Goal: Task Accomplishment & Management: Use online tool/utility

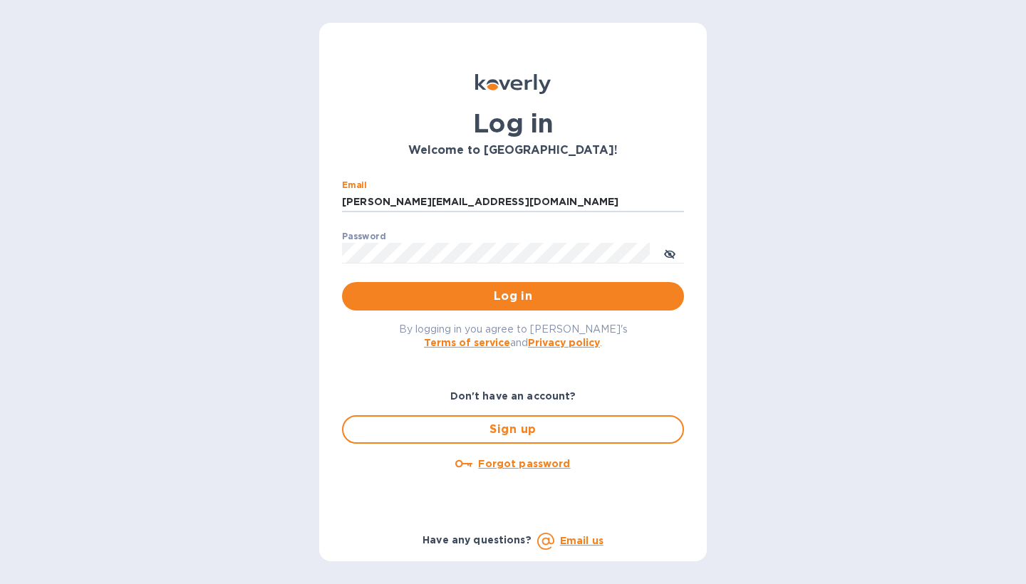
type input "[PERSON_NAME][EMAIL_ADDRESS][DOMAIN_NAME]"
click at [513, 296] on button "Log in" at bounding box center [513, 296] width 342 height 28
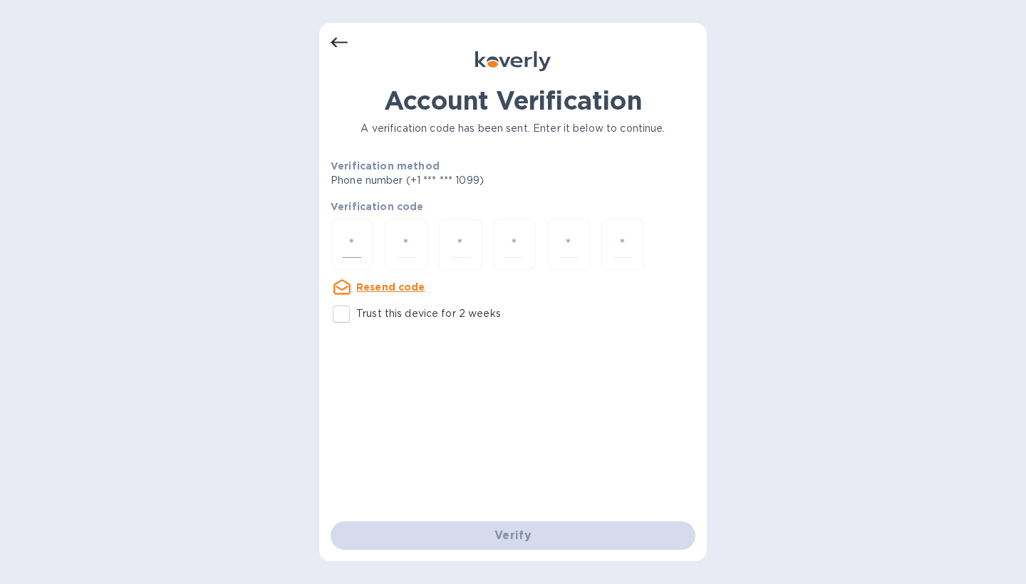
click at [348, 254] on input "number" at bounding box center [352, 244] width 19 height 26
type input "4"
type input "2"
type input "3"
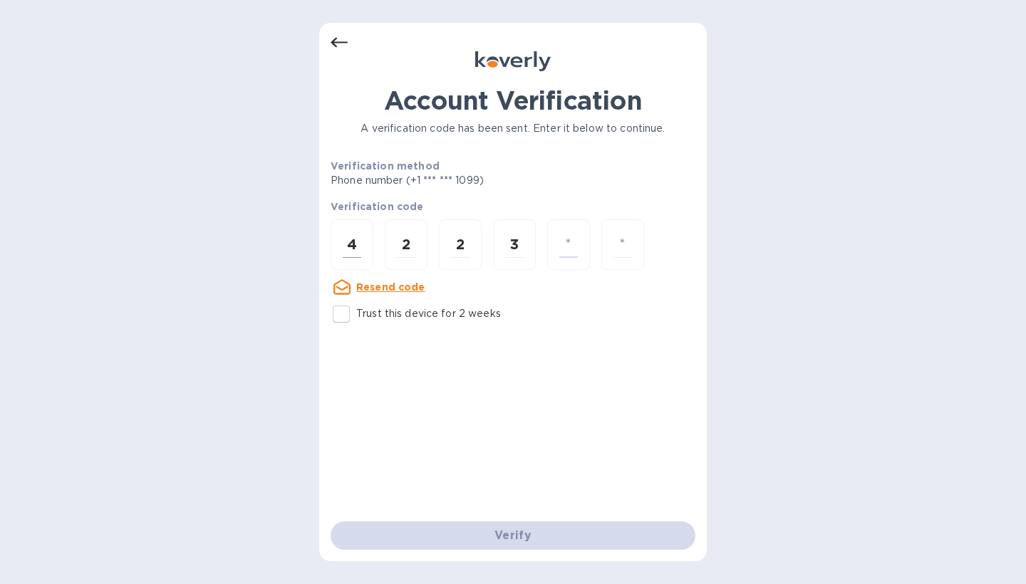
type input "6"
type input "2"
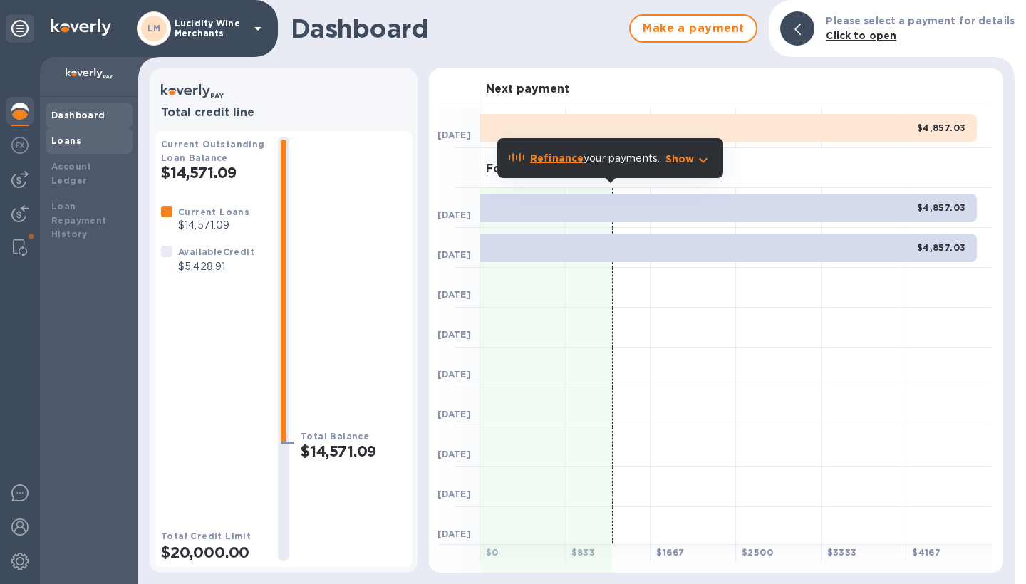
click at [80, 140] on div "Loans" at bounding box center [88, 141] width 75 height 14
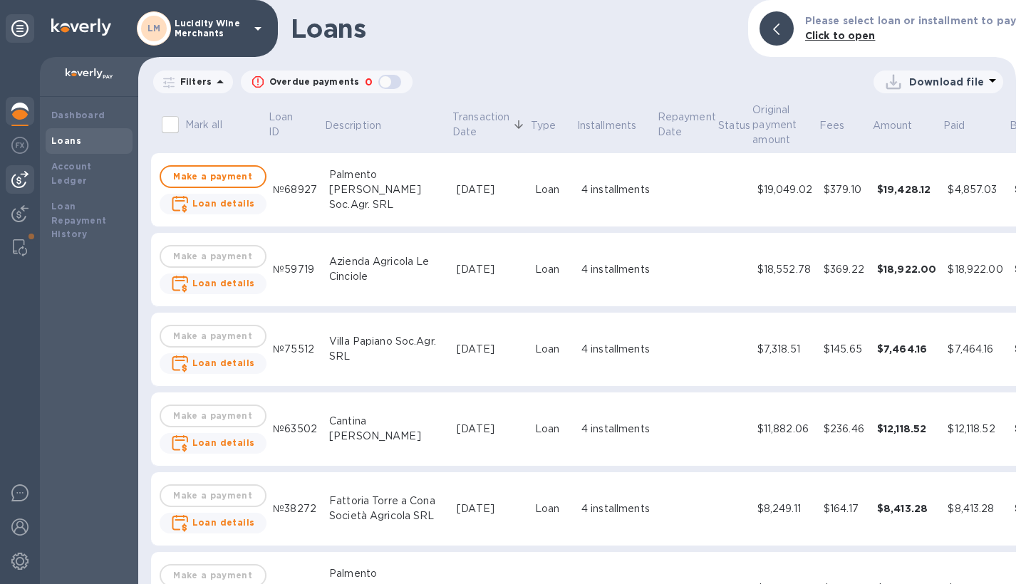
click at [16, 177] on img at bounding box center [19, 179] width 17 height 17
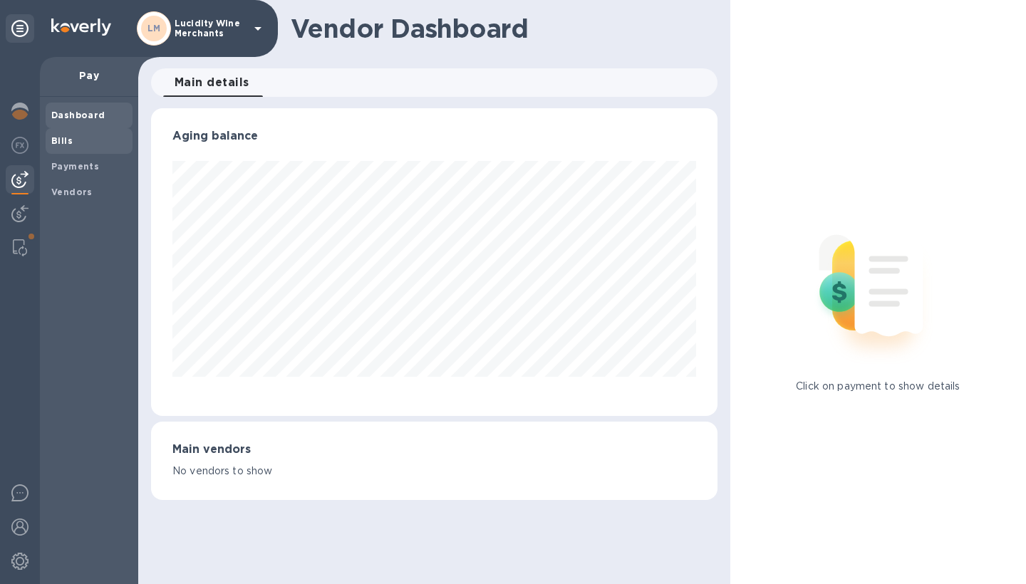
scroll to position [711907, 711654]
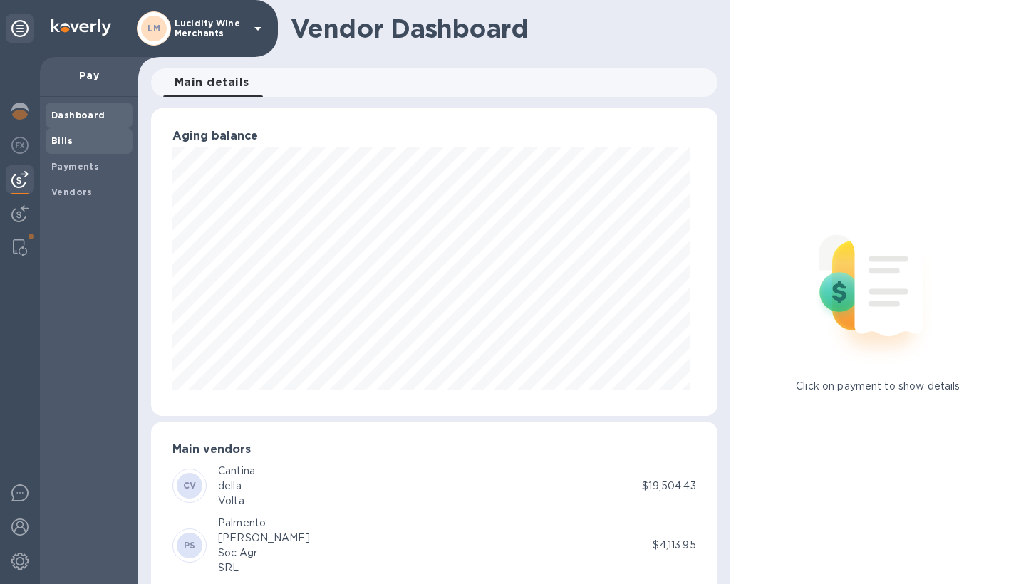
click at [80, 144] on span "Bills" at bounding box center [88, 141] width 75 height 14
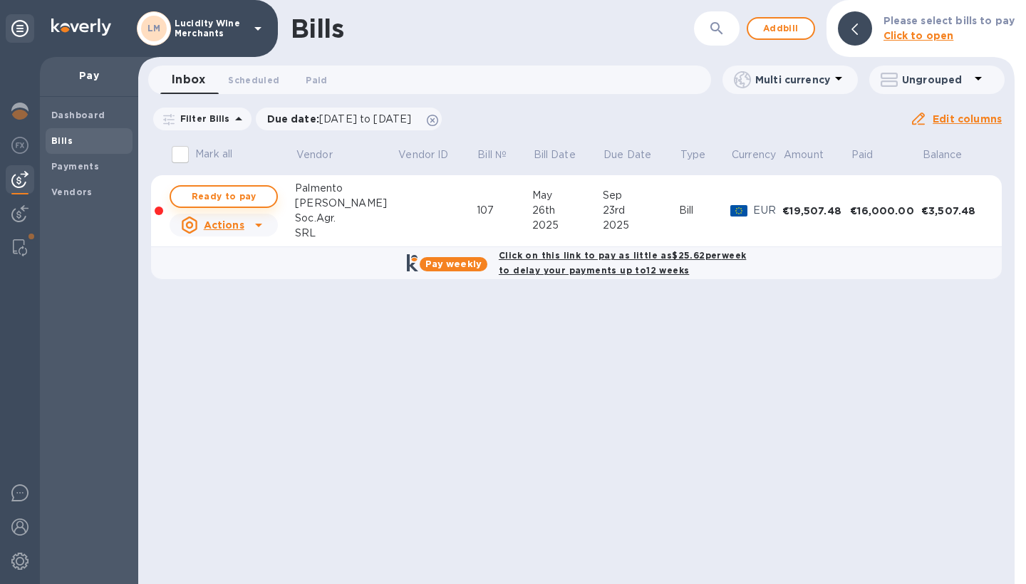
click at [239, 198] on span "Ready to pay" at bounding box center [223, 196] width 83 height 17
checkbox input "true"
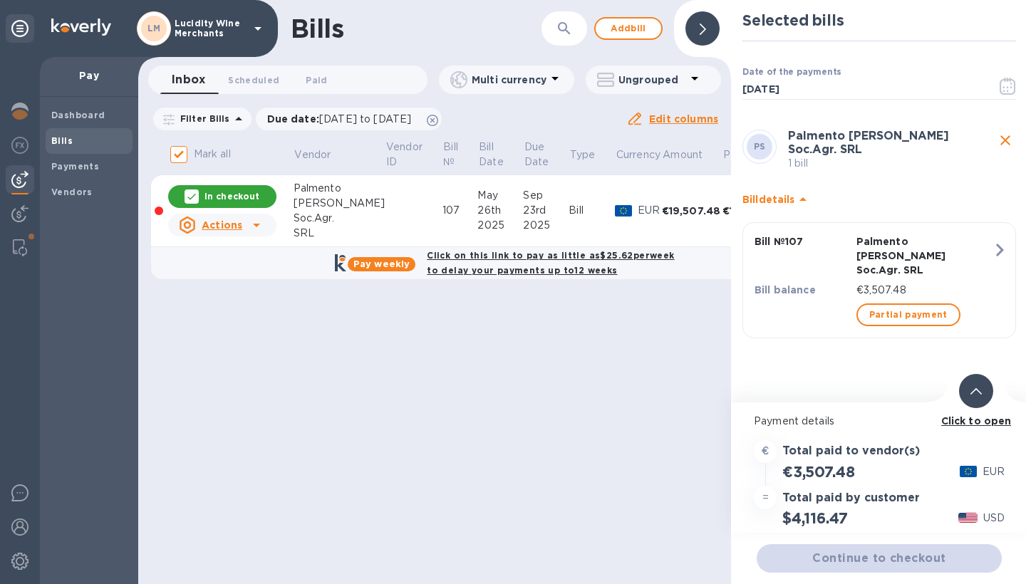
scroll to position [4, 0]
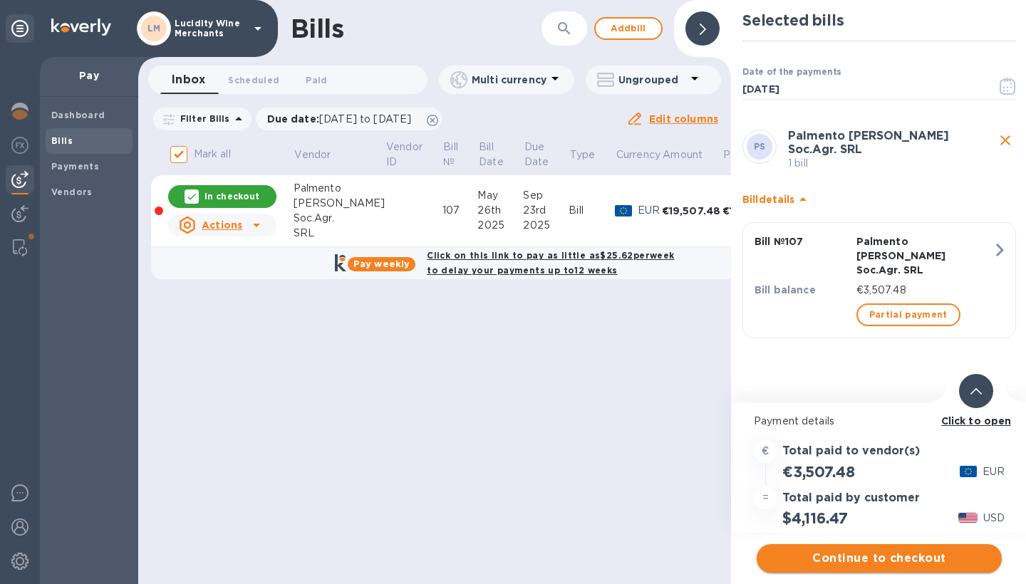
click at [882, 553] on span "Continue to checkout" at bounding box center [879, 558] width 222 height 17
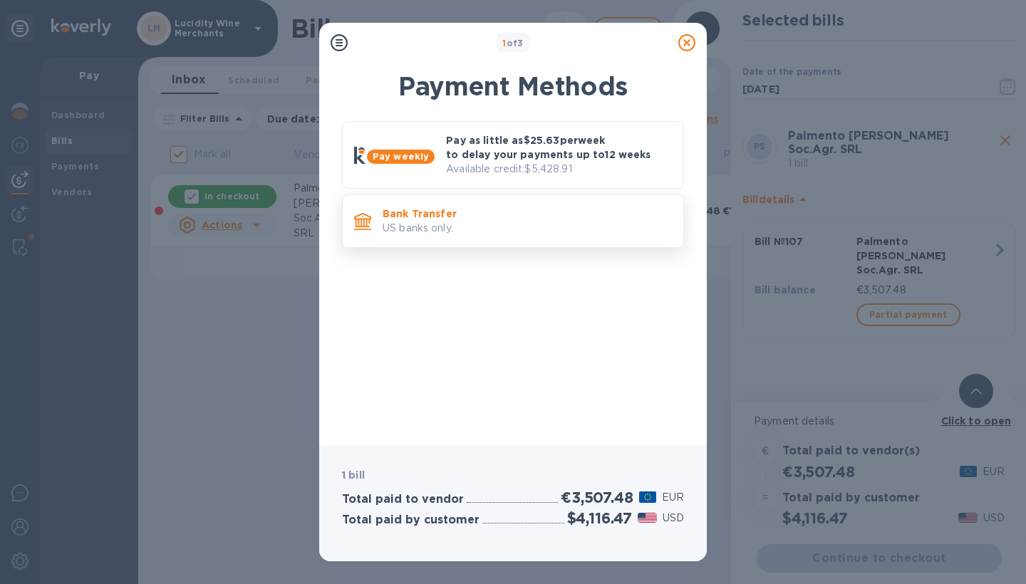
click at [522, 221] on p "US banks only." at bounding box center [526, 228] width 289 height 15
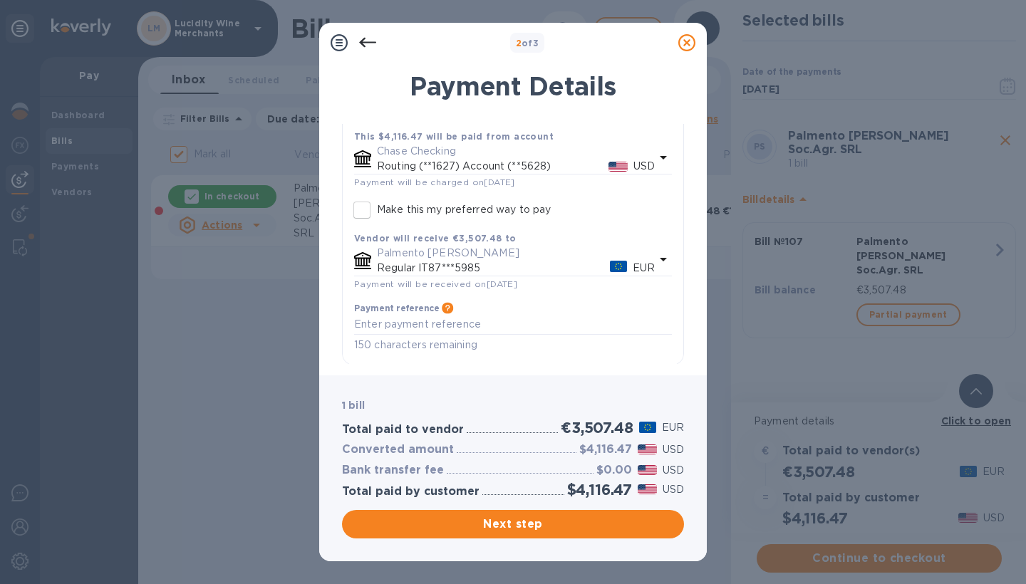
scroll to position [103, 0]
click at [479, 320] on textarea "default-method" at bounding box center [513, 325] width 318 height 11
type textarea "Saldo Vs Fattura n.107"
click at [528, 522] on span "Next step" at bounding box center [512, 524] width 319 height 17
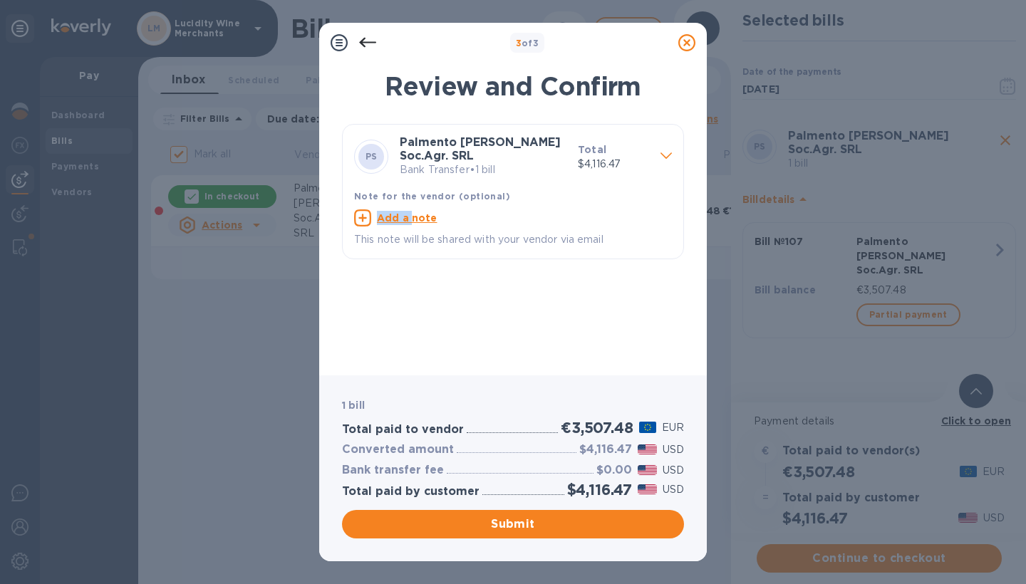
click at [410, 209] on div "Add a note" at bounding box center [513, 217] width 318 height 17
click at [400, 214] on textarea at bounding box center [501, 219] width 295 height 11
type textarea "Saldo Vs Fattura n.107"
click at [534, 523] on span "Submit" at bounding box center [512, 524] width 319 height 17
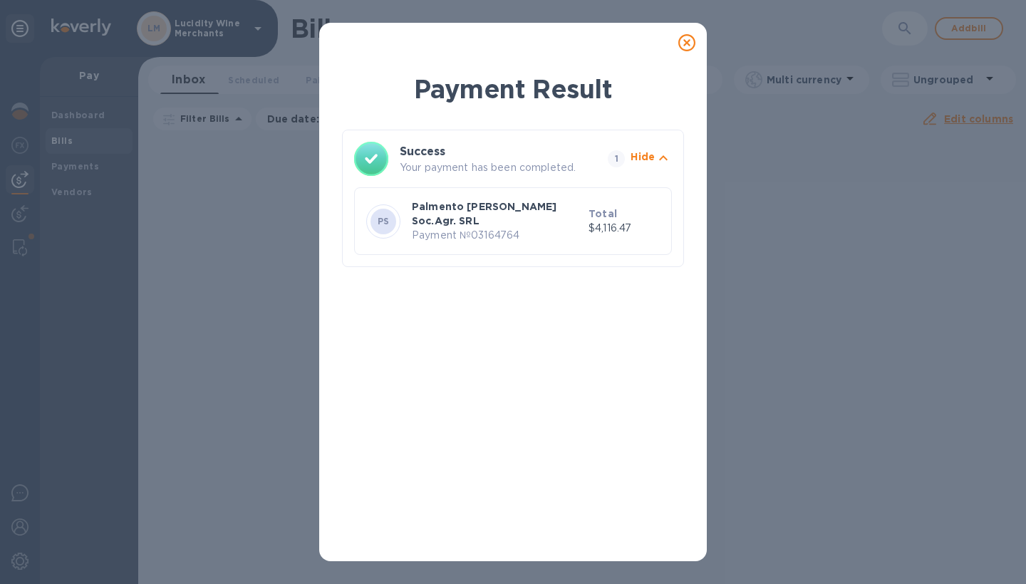
click at [687, 42] on icon at bounding box center [686, 42] width 17 height 17
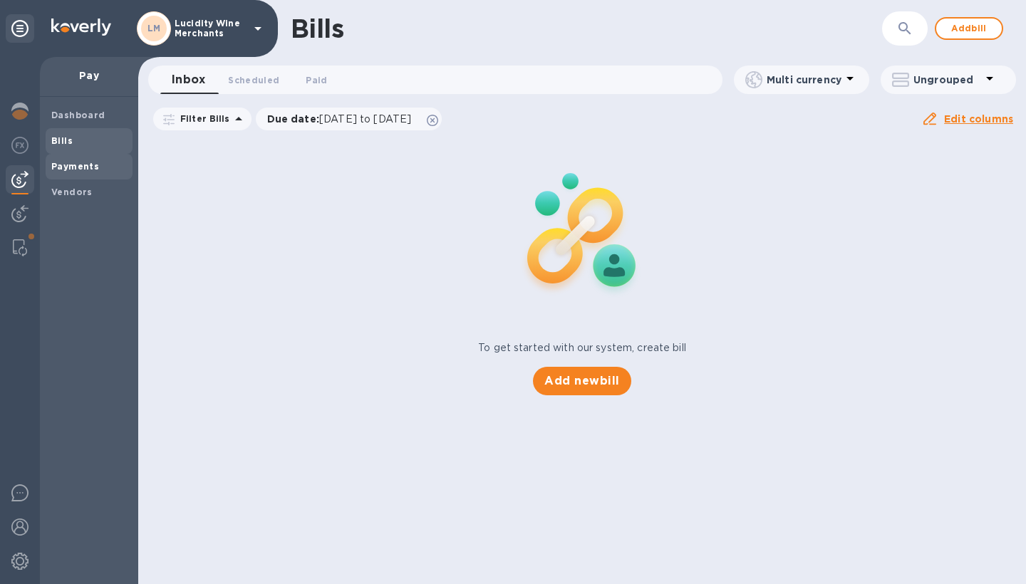
click at [92, 162] on b "Payments" at bounding box center [75, 166] width 48 height 11
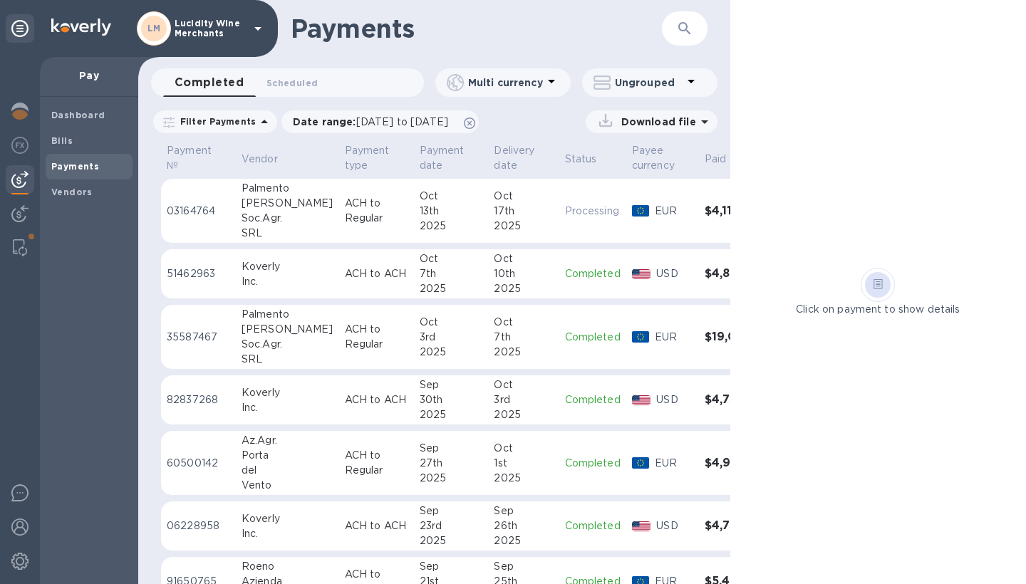
click at [419, 204] on div "13th" at bounding box center [450, 211] width 63 height 15
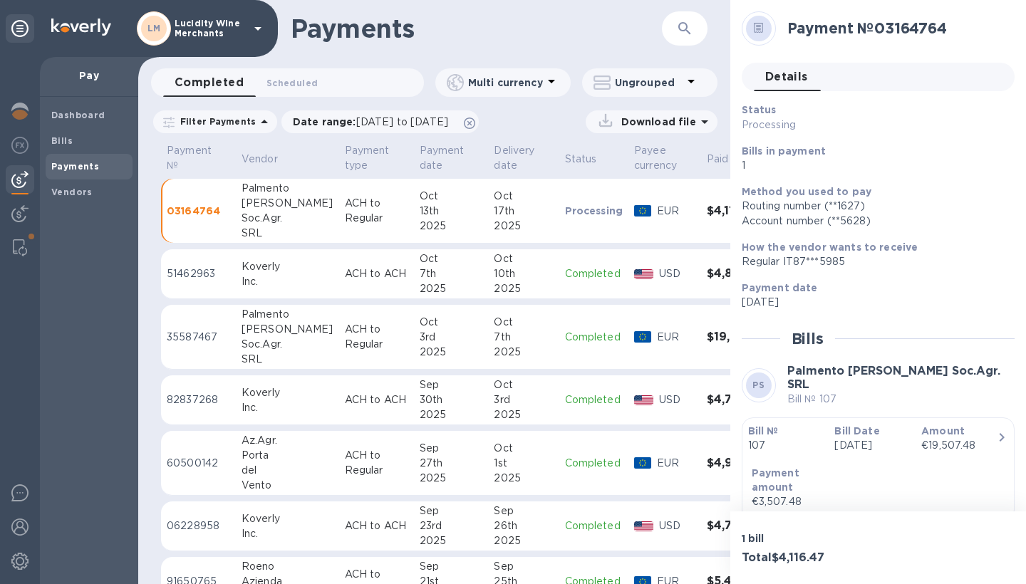
drag, startPoint x: 963, startPoint y: 19, endPoint x: 882, endPoint y: 24, distance: 81.4
click at [880, 24] on h2 "Payment № 03164764" at bounding box center [895, 28] width 216 height 18
copy h2 "Payment № 03164764"
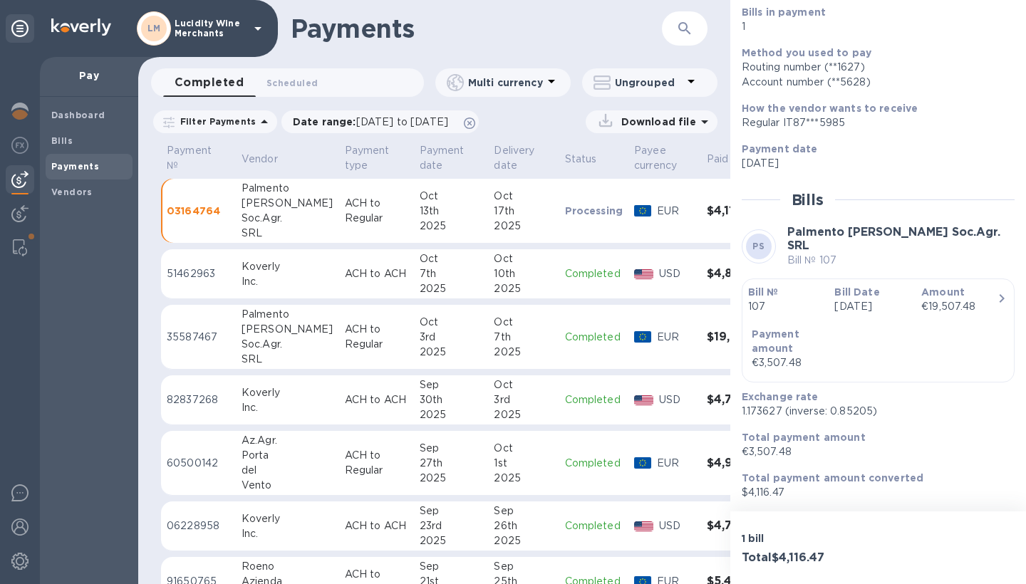
scroll to position [146, 0]
drag, startPoint x: 779, startPoint y: 407, endPoint x: 742, endPoint y: 407, distance: 37.0
click at [742, 407] on p "1.173627 (inverse: 0.85205)" at bounding box center [871, 411] width 261 height 15
copy p "1.173627"
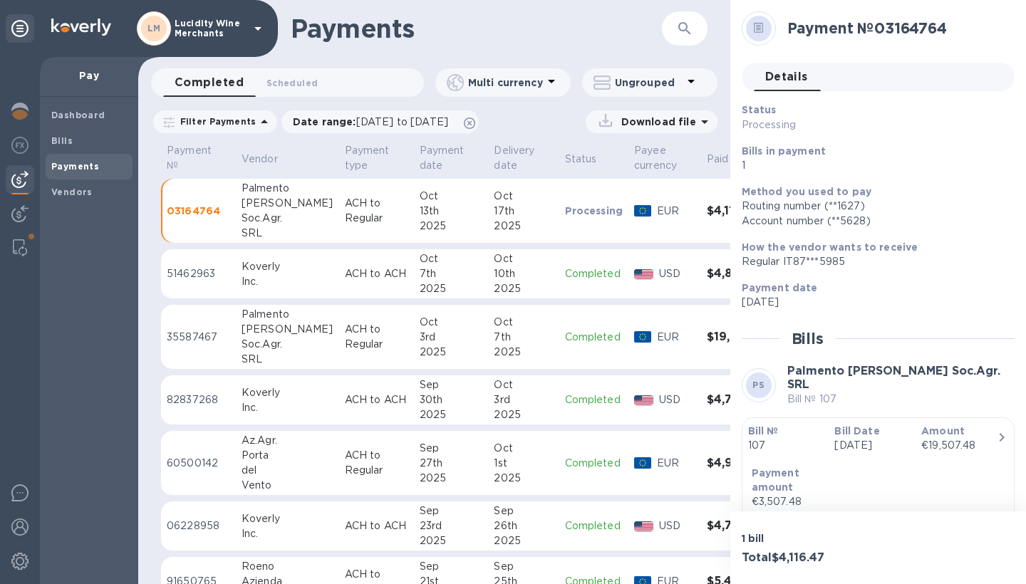
scroll to position [0, 0]
drag, startPoint x: 953, startPoint y: 22, endPoint x: 882, endPoint y: 26, distance: 70.6
click at [882, 26] on h2 "Payment № 03164764" at bounding box center [895, 28] width 216 height 18
copy h2 "Payment № 03164764"
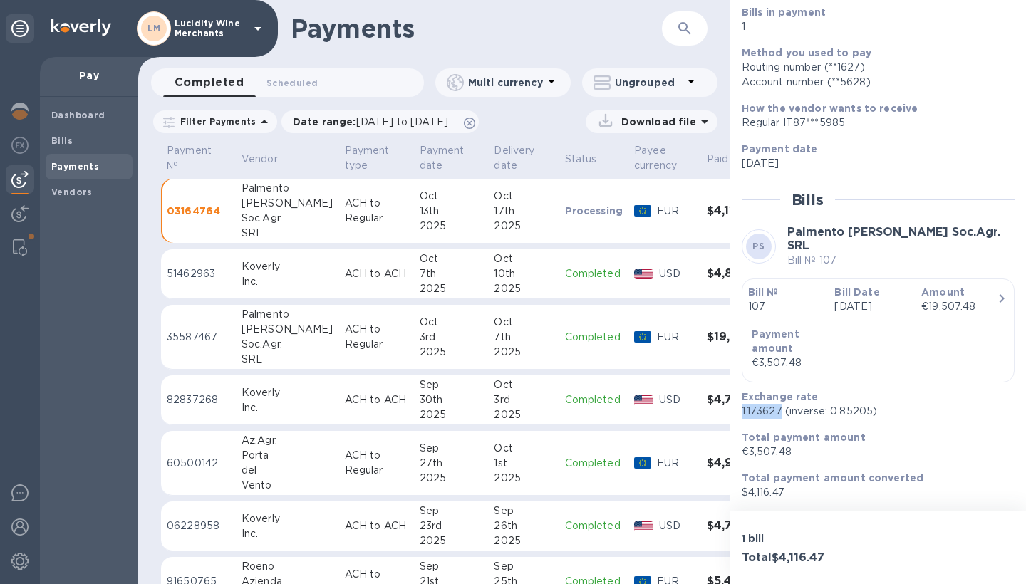
drag, startPoint x: 781, startPoint y: 410, endPoint x: 739, endPoint y: 413, distance: 42.2
click at [739, 413] on div "Exchange rate 1.173627 (inverse: 0.85205)" at bounding box center [872, 404] width 273 height 41
copy p "1.173627"
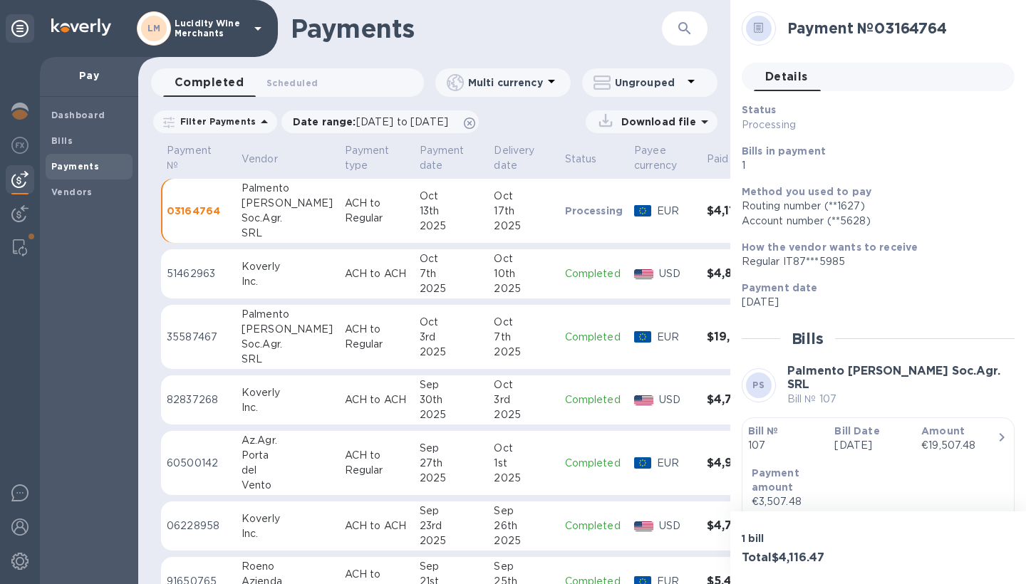
drag, startPoint x: 952, startPoint y: 26, endPoint x: 882, endPoint y: 26, distance: 70.5
click at [882, 26] on h2 "Payment № 03164764" at bounding box center [895, 28] width 216 height 18
copy h2 "Payment № 03164764"
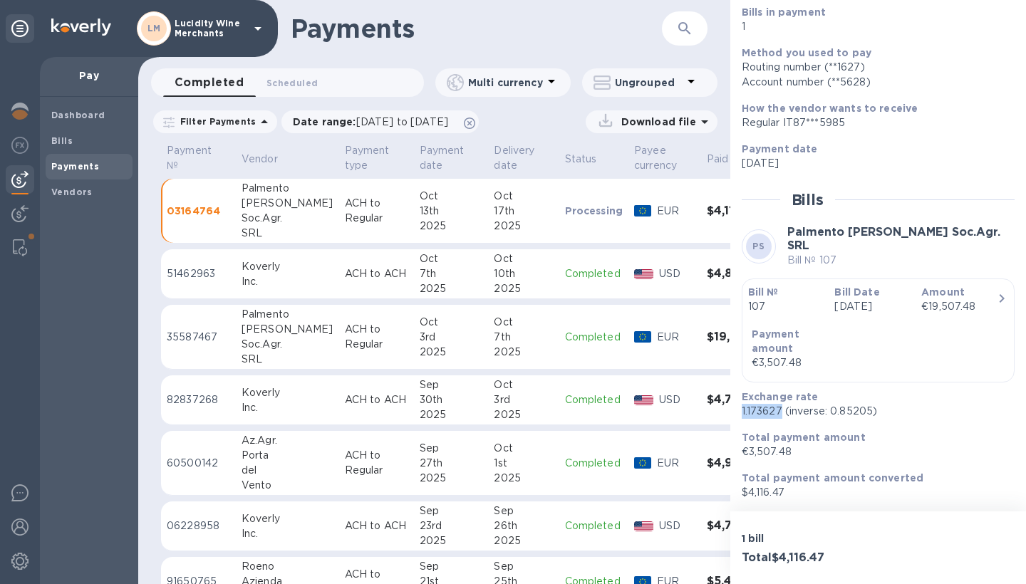
scroll to position [146, 0]
drag, startPoint x: 782, startPoint y: 410, endPoint x: 739, endPoint y: 410, distance: 42.7
click at [739, 410] on div "Exchange rate 1.173627 (inverse: 0.85205)" at bounding box center [872, 404] width 273 height 41
copy p "1.173627"
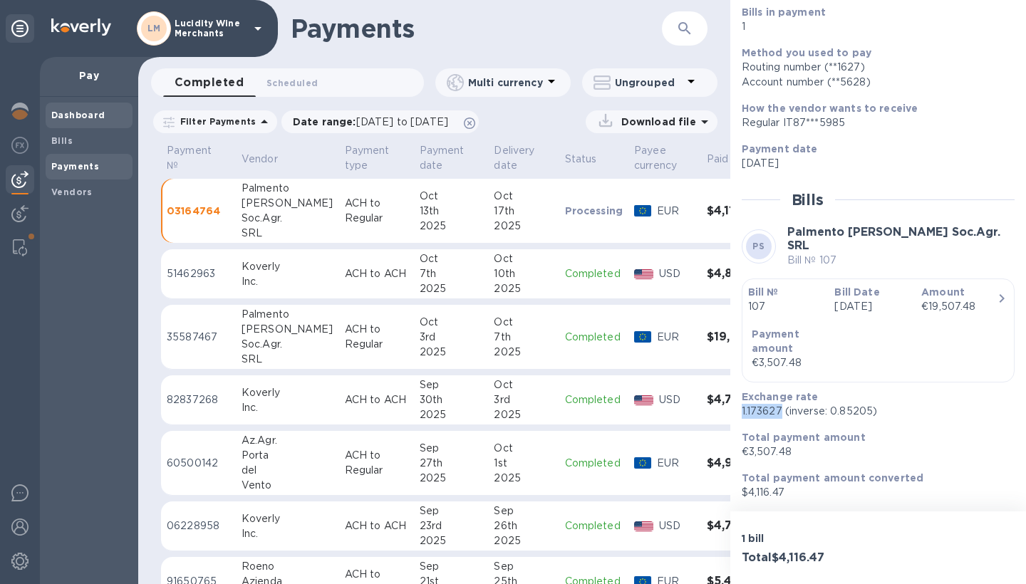
click at [75, 119] on b "Dashboard" at bounding box center [78, 115] width 54 height 11
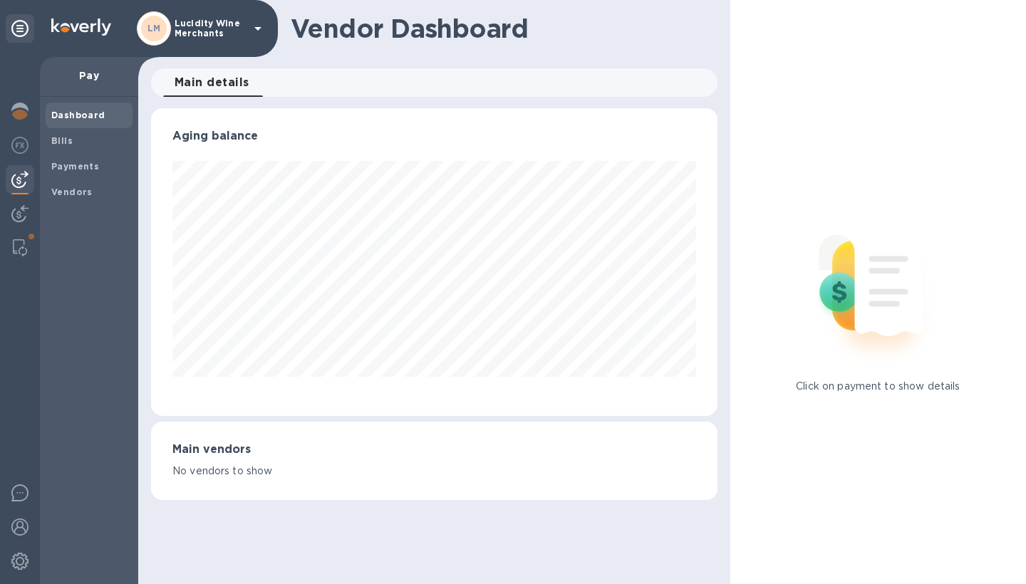
scroll to position [308, 565]
